Goal: Communication & Community: Share content

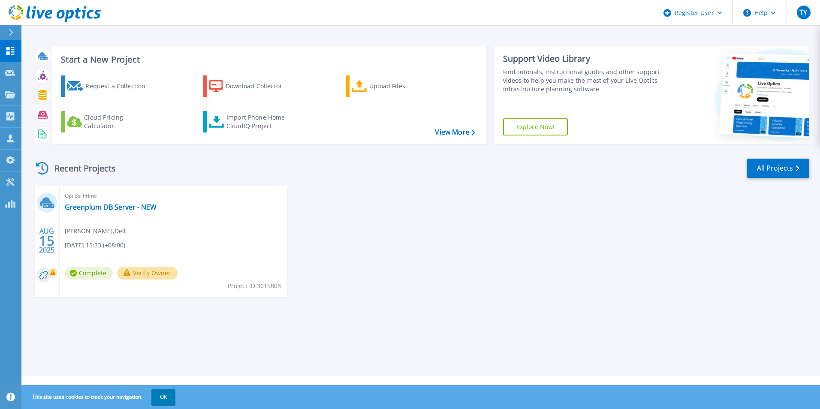
click at [125, 244] on span "[DATE] 15:33 (+08:00)" at bounding box center [95, 245] width 60 height 9
click at [51, 249] on div "[DATE]" at bounding box center [47, 240] width 16 height 31
click at [42, 277] on circle at bounding box center [43, 275] width 15 height 15
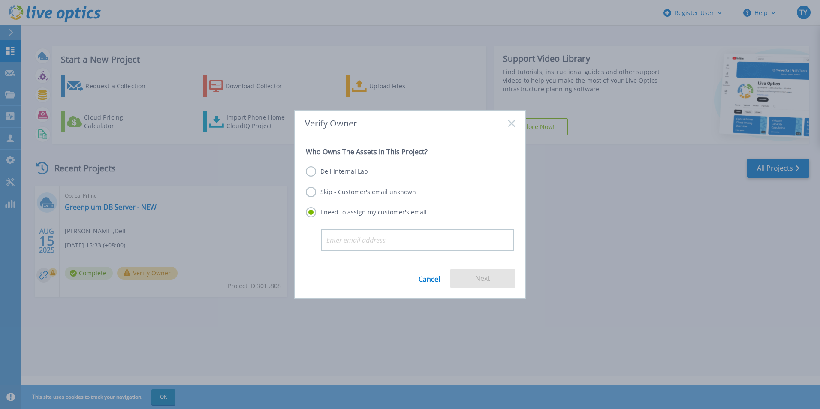
click at [185, 253] on div "Verify Owner Who Owns The Assets In This Project? Dell Internal Lab Skip - Cust…" at bounding box center [410, 204] width 820 height 409
click at [509, 125] on icon at bounding box center [511, 123] width 7 height 7
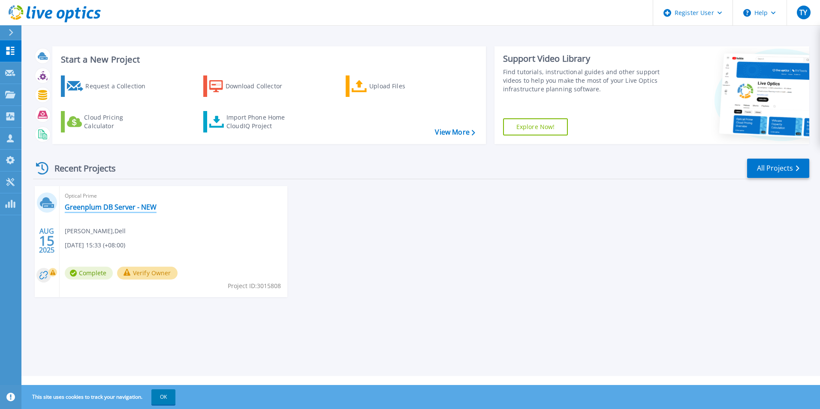
click at [93, 206] on link "Greenplum DB Server - NEW" at bounding box center [111, 207] width 92 height 9
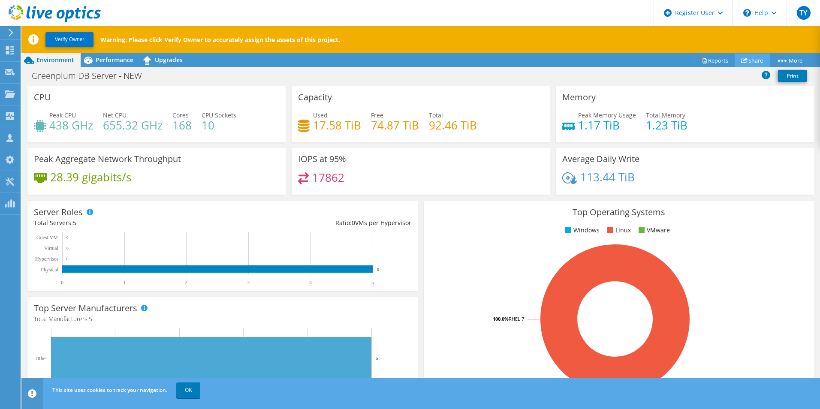
click at [753, 60] on link "Share" at bounding box center [752, 60] width 35 height 13
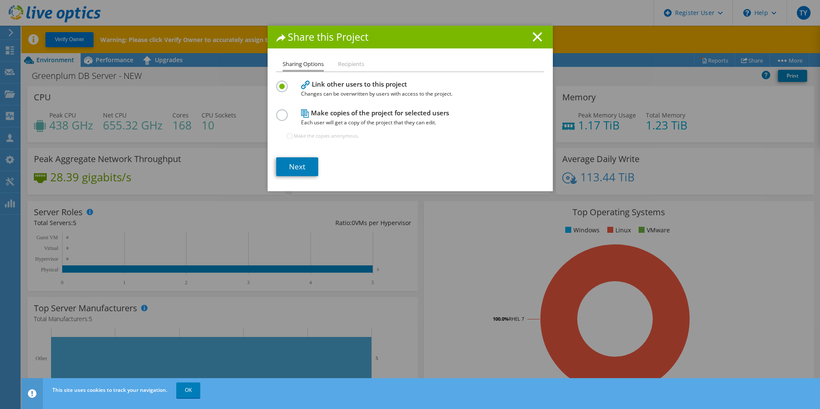
click at [278, 111] on label at bounding box center [283, 110] width 15 height 2
click at [0, 0] on input "radio" at bounding box center [0, 0] width 0 height 0
click at [297, 167] on link "Next" at bounding box center [297, 166] width 42 height 19
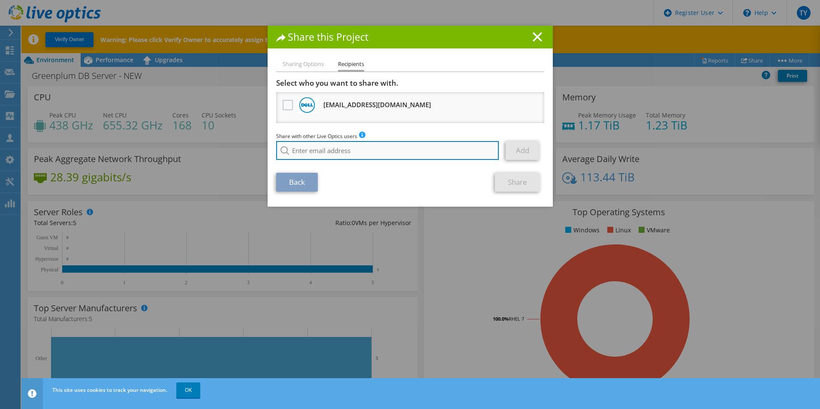
click at [434, 145] on input "search" at bounding box center [387, 150] width 223 height 19
click at [383, 157] on input "search" at bounding box center [387, 150] width 223 height 19
paste input "CEM_TechArch@singaporeair.com.sg"
type input "CEM_TechArch@singaporeair.com.sg"
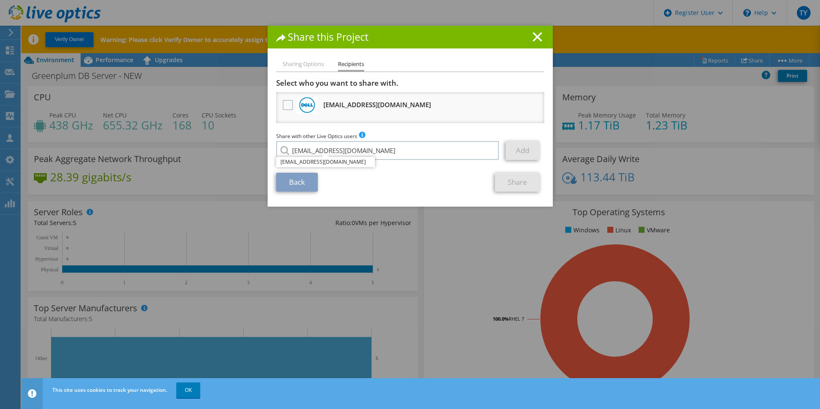
click at [520, 147] on link "Add" at bounding box center [523, 150] width 34 height 19
click at [428, 172] on section "Select who you want to share with. All project copies will be anonymous. Syed.H…" at bounding box center [410, 134] width 268 height 113
click at [515, 153] on link "Add" at bounding box center [523, 150] width 34 height 19
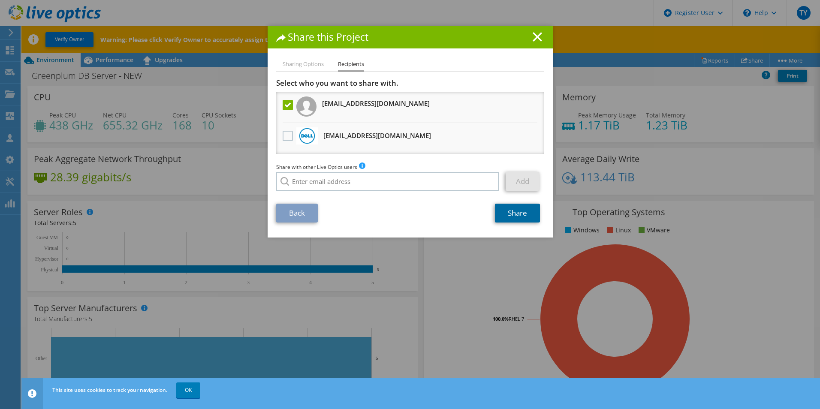
click at [516, 217] on link "Share" at bounding box center [517, 213] width 45 height 19
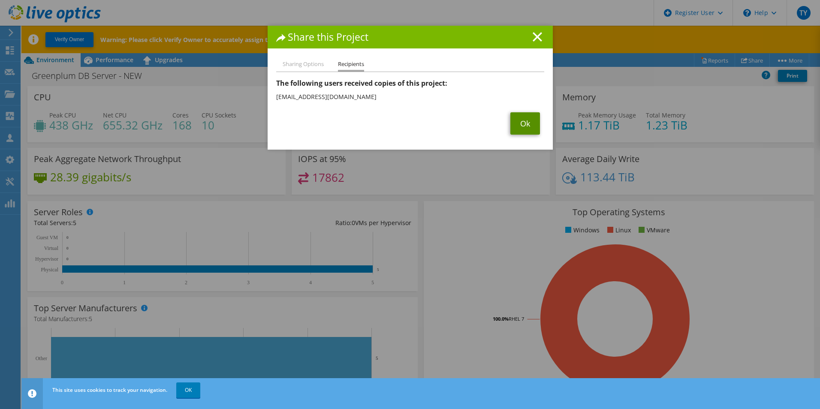
click at [524, 127] on link "Ok" at bounding box center [525, 123] width 30 height 22
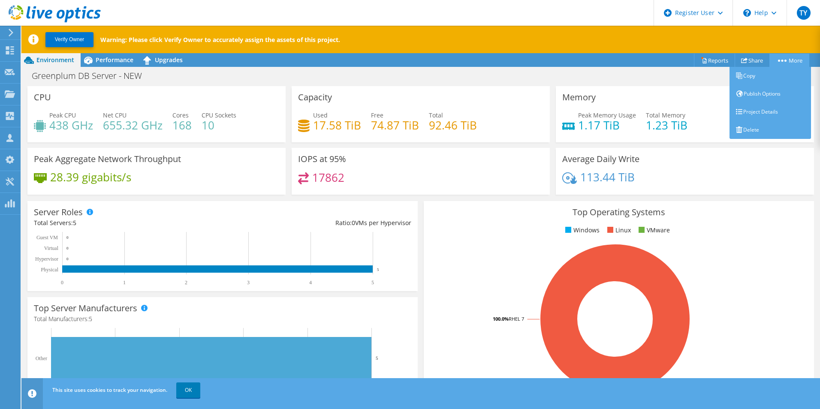
click at [789, 59] on link "More" at bounding box center [789, 60] width 40 height 13
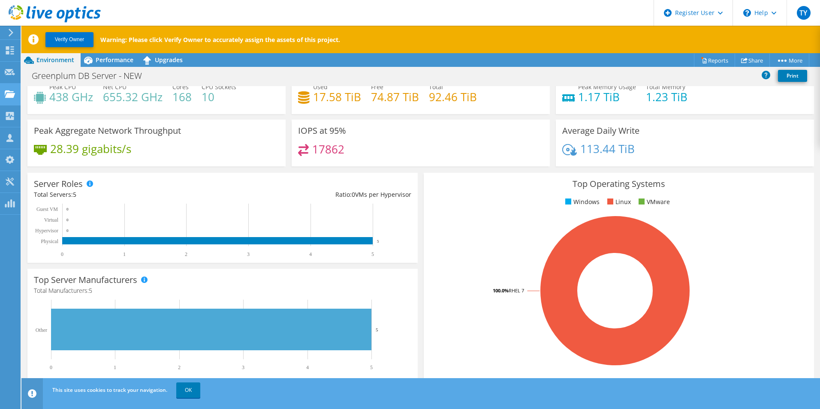
scroll to position [43, 0]
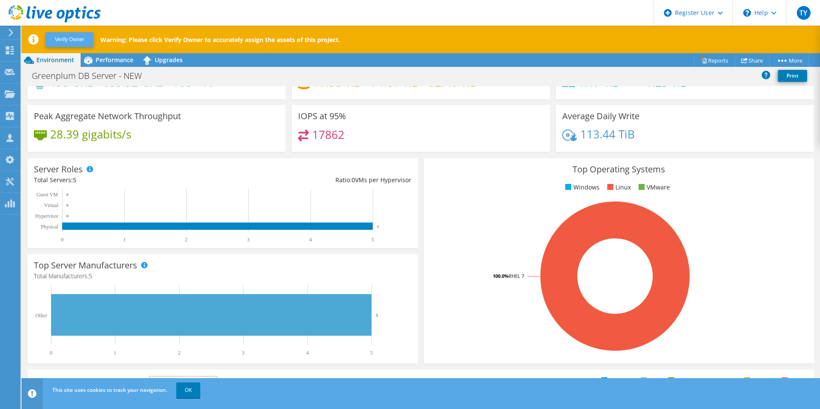
click at [80, 42] on button "Verify Owner" at bounding box center [69, 39] width 48 height 15
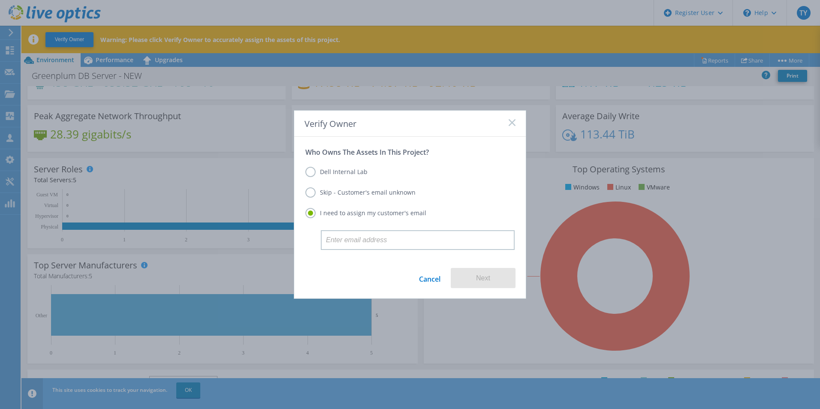
click at [794, 58] on div "Verify Owner Who Owns The Assets In This Project? Dell Internal Lab Skip - Cust…" at bounding box center [410, 204] width 820 height 409
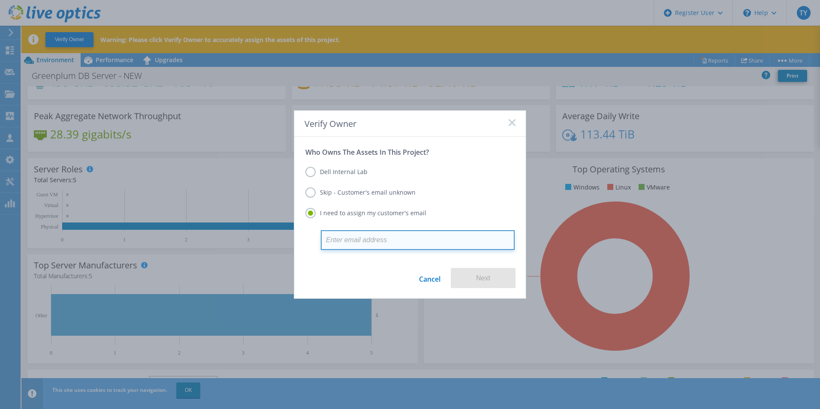
click at [413, 235] on input "email" at bounding box center [418, 240] width 194 height 20
paste input "CEM_TechArch@singaporeair.com.sg"
type input "CEM_TechArch@singaporeair.com.sg"
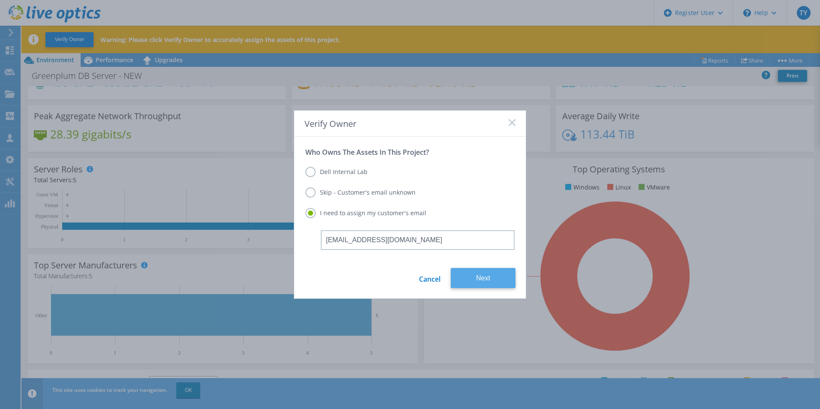
click at [491, 281] on button "Next" at bounding box center [483, 278] width 65 height 20
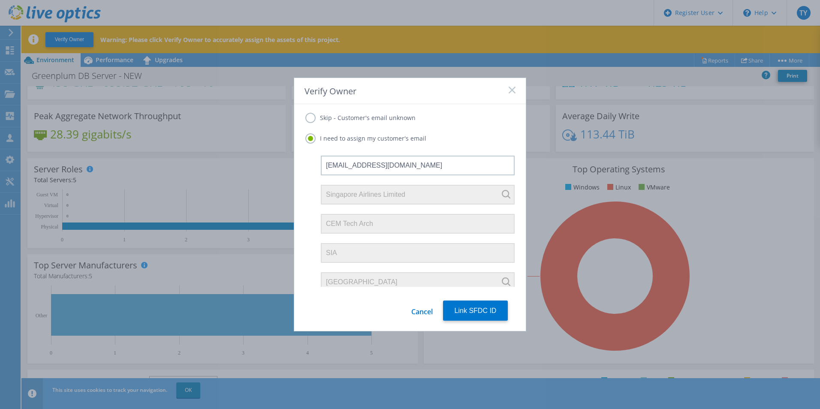
scroll to position [47, 0]
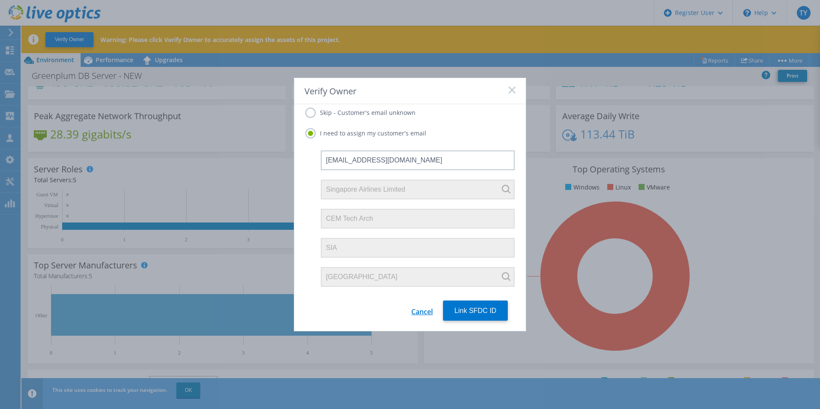
click at [419, 313] on link "Cancel" at bounding box center [421, 311] width 21 height 20
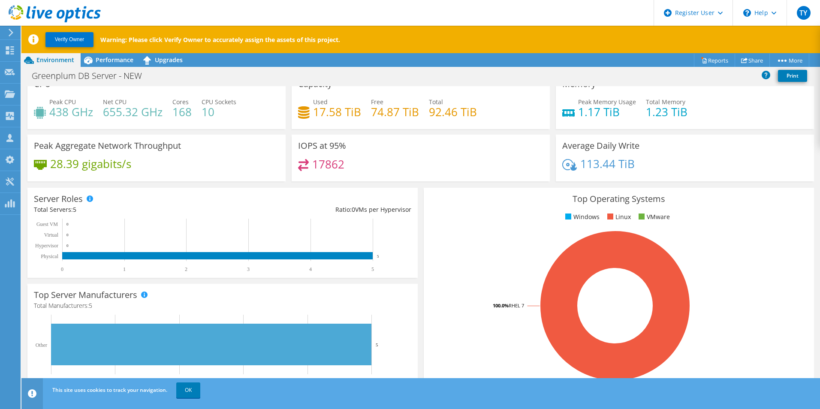
scroll to position [0, 0]
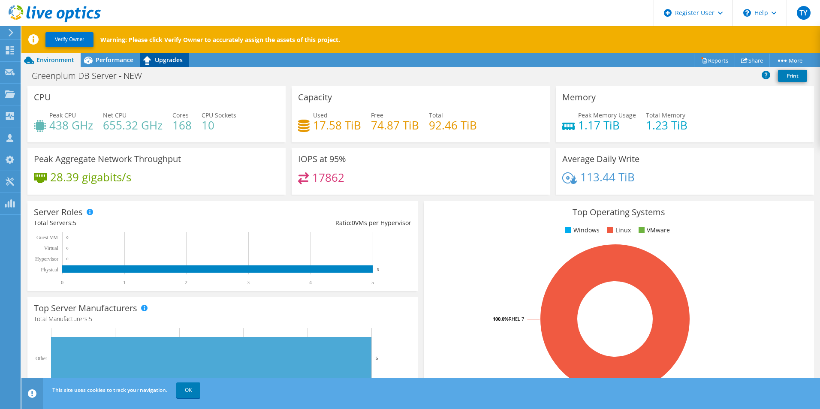
click at [165, 62] on span "Upgrades" at bounding box center [169, 60] width 28 height 8
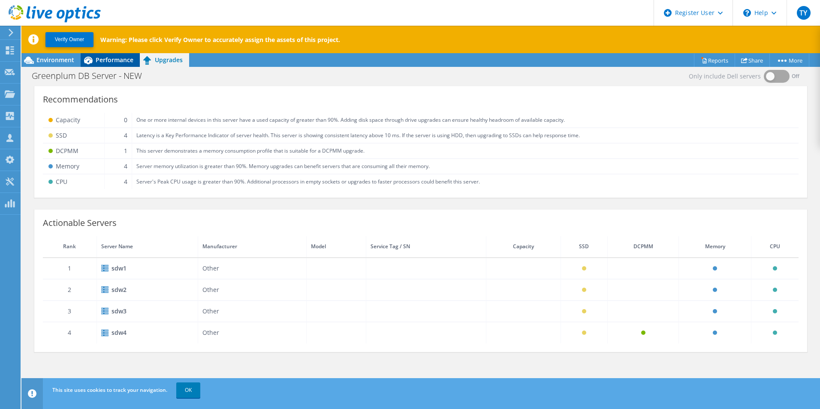
click at [118, 55] on div "Performance" at bounding box center [110, 60] width 59 height 14
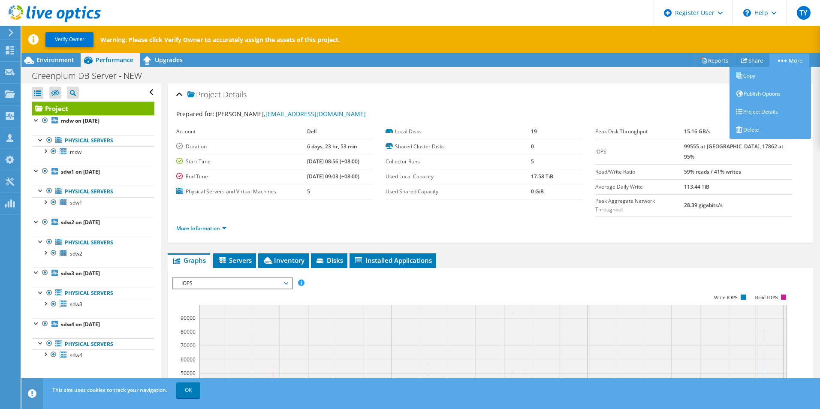
click at [782, 60] on icon at bounding box center [782, 61] width 9 height 2
